Goal: Check status: Verify the current state of an ongoing process or item

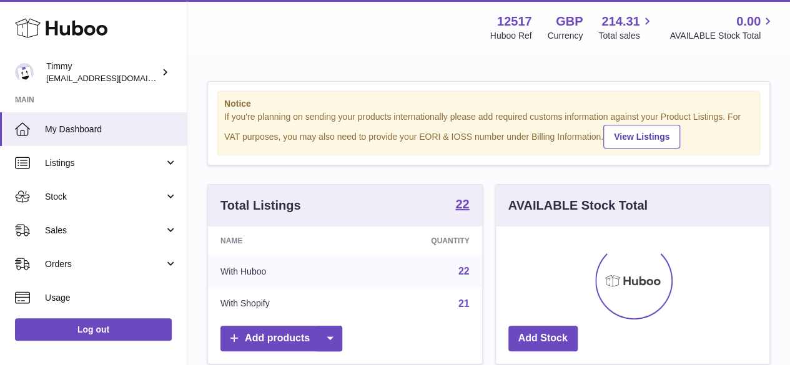
scroll to position [195, 274]
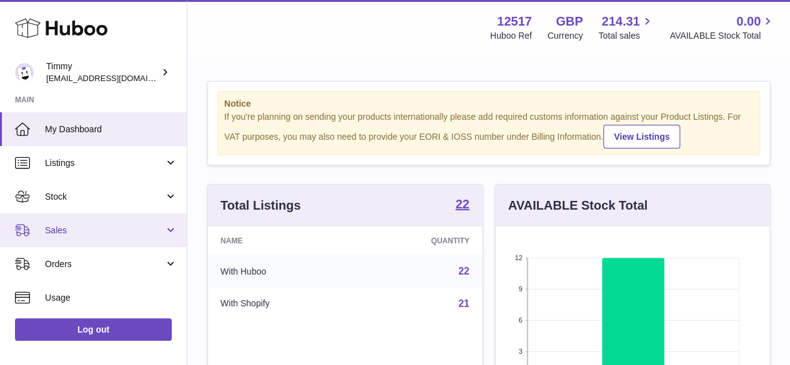
click at [59, 228] on span "Sales" at bounding box center [104, 231] width 119 height 12
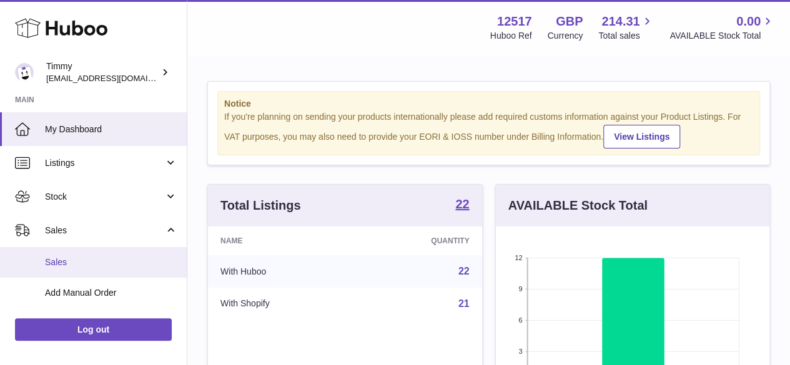
click at [64, 259] on span "Sales" at bounding box center [111, 263] width 132 height 12
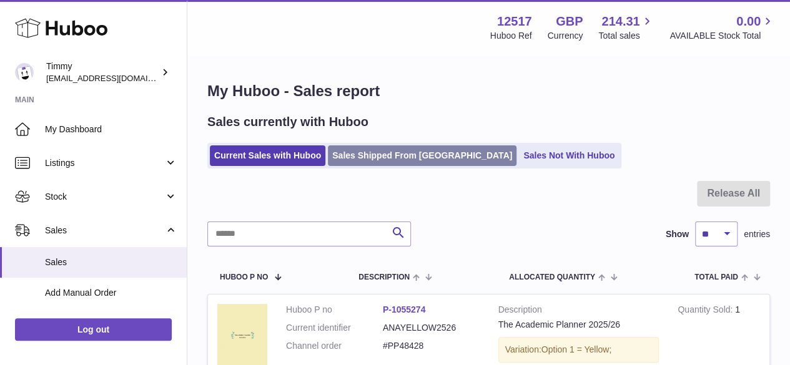
click at [409, 160] on link "Sales Shipped From [GEOGRAPHIC_DATA]" at bounding box center [422, 156] width 189 height 21
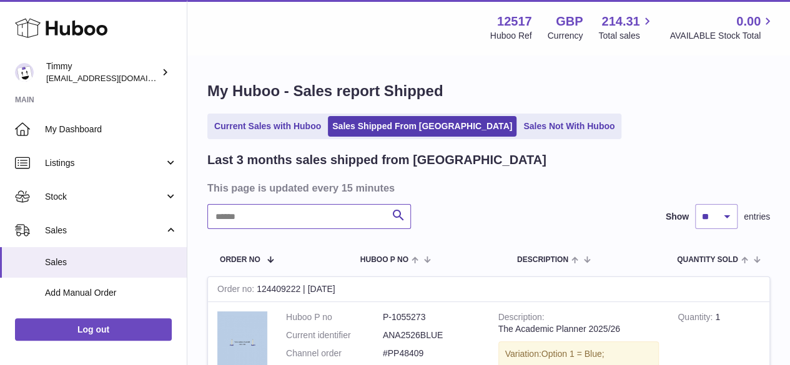
click at [240, 222] on input "text" at bounding box center [309, 216] width 204 height 25
paste input "********"
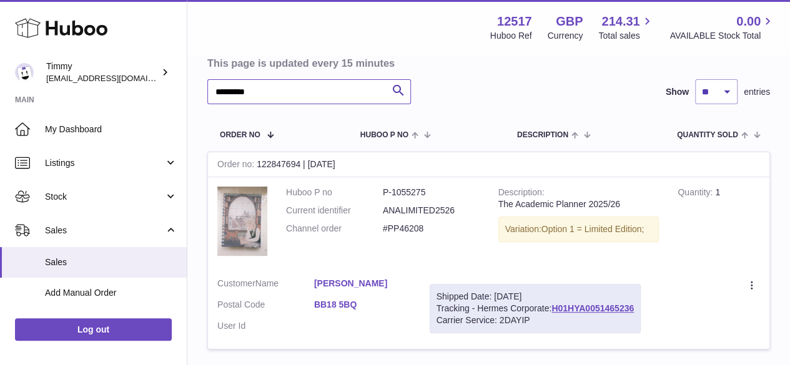
scroll to position [187, 0]
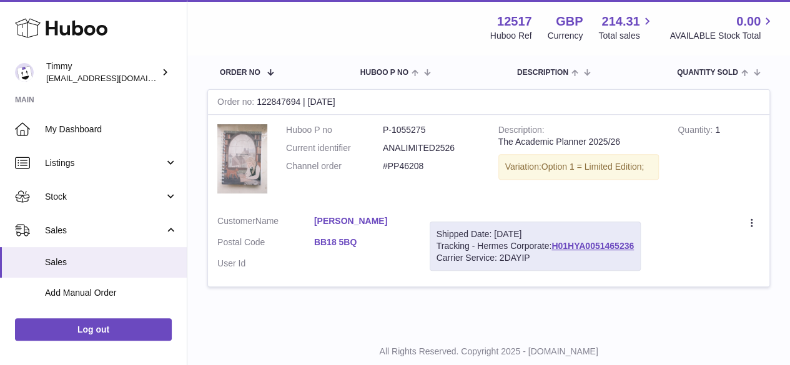
type input "********"
drag, startPoint x: 310, startPoint y: 219, endPoint x: 368, endPoint y: 221, distance: 57.5
click at [368, 221] on dl "Customer Name [PERSON_NAME] Postal Code BB18 5BQ User Id" at bounding box center [314, 246] width 194 height 61
copy dl "[PERSON_NAME]"
click at [612, 244] on link "H01HYA0051465236" at bounding box center [593, 246] width 82 height 10
